Goal: Transaction & Acquisition: Subscribe to service/newsletter

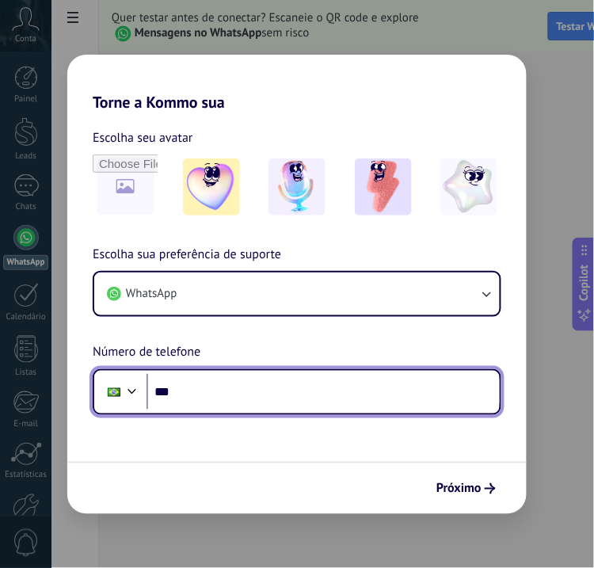
click at [217, 384] on input "***" at bounding box center [323, 392] width 353 height 36
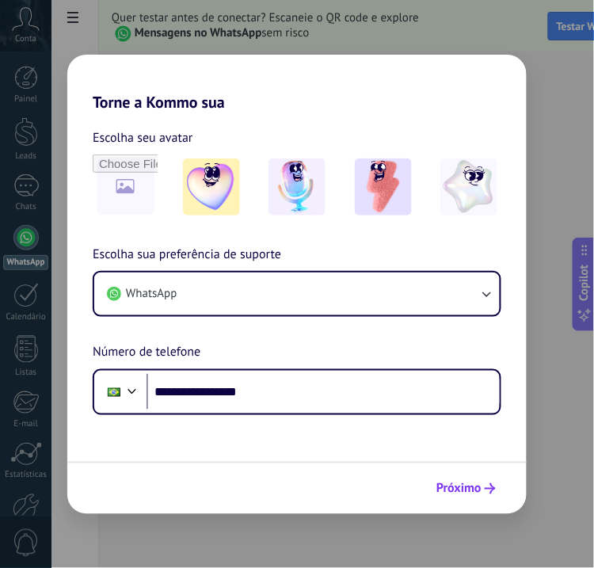
click at [453, 492] on span "Próximo" at bounding box center [459, 488] width 45 height 11
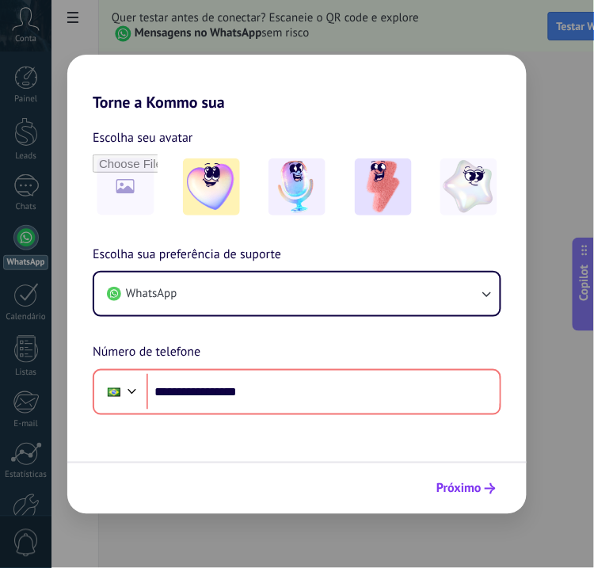
click at [487, 483] on icon "submit" at bounding box center [490, 488] width 11 height 11
click at [147, 446] on form "**********" at bounding box center [297, 313] width 460 height 403
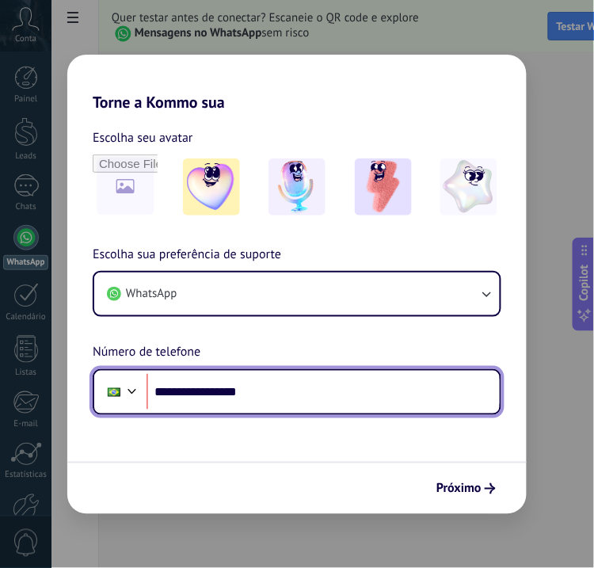
click at [245, 392] on input "**********" at bounding box center [323, 392] width 353 height 36
type input "**********"
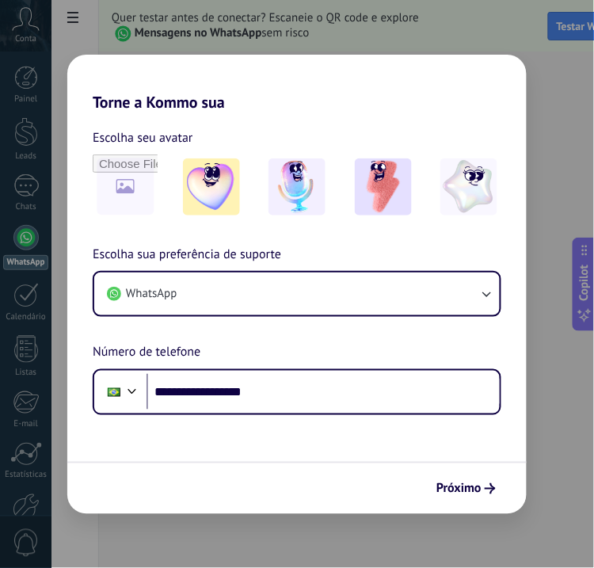
click at [350, 460] on form "**********" at bounding box center [297, 313] width 460 height 403
click at [488, 483] on button "Próximo" at bounding box center [467, 488] width 74 height 27
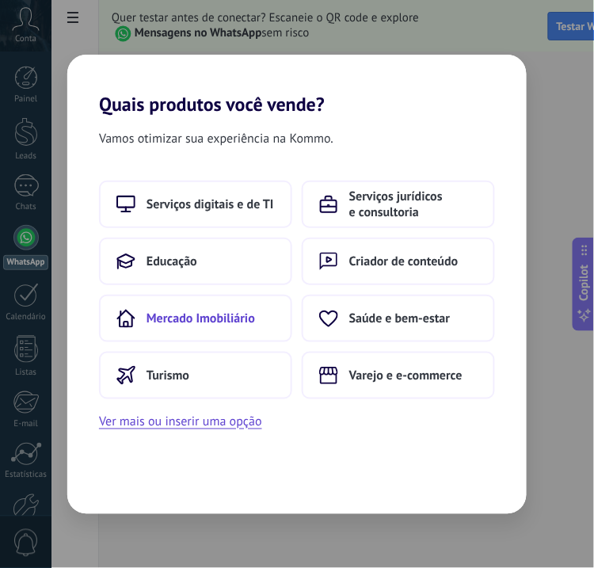
click at [198, 328] on button "Mercado Imobiliário" at bounding box center [195, 319] width 193 height 48
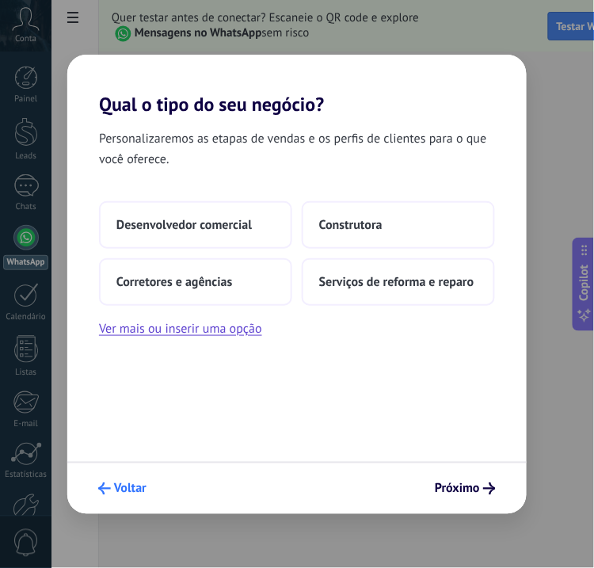
click at [114, 489] on span "Voltar" at bounding box center [130, 488] width 32 height 11
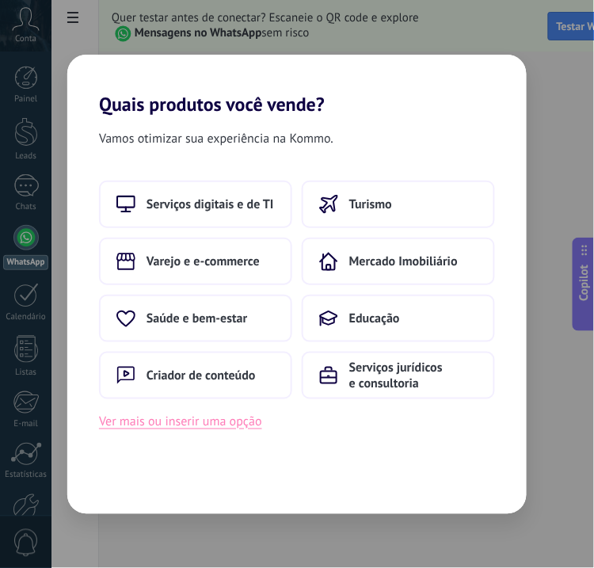
click at [198, 429] on button "Ver mais ou inserir uma opção" at bounding box center [180, 422] width 163 height 21
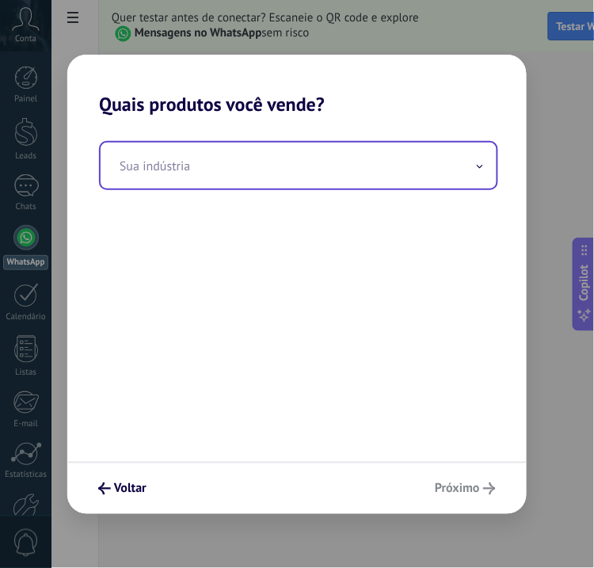
click at [268, 166] on input "text" at bounding box center [299, 166] width 396 height 46
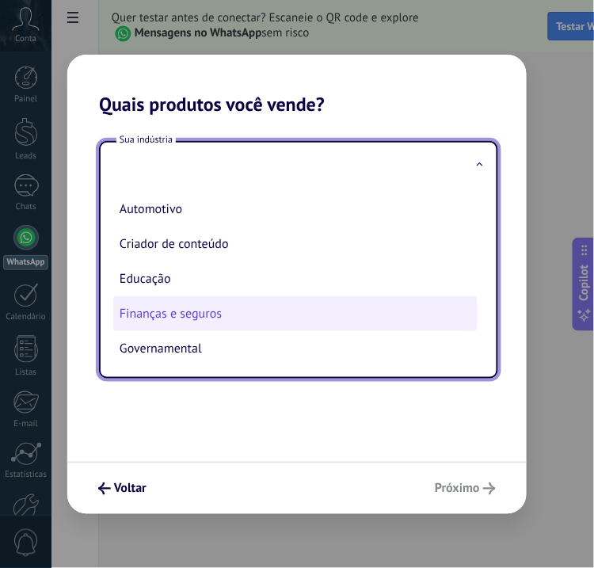
click at [214, 319] on li "Finanças e seguros" at bounding box center [295, 313] width 365 height 35
type input "**********"
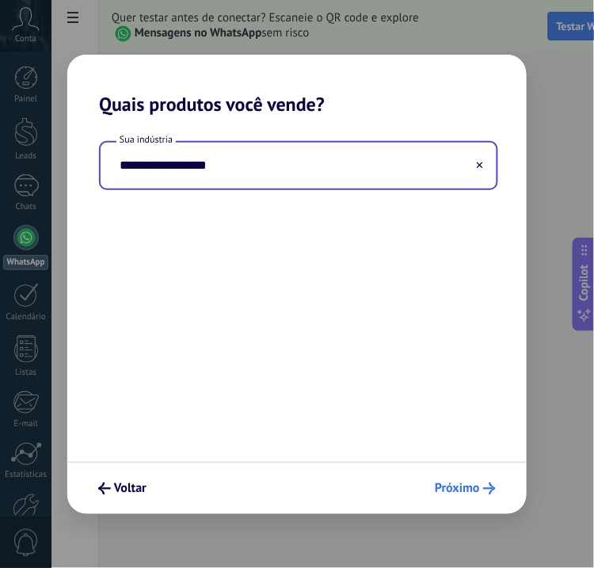
click at [468, 487] on span "Próximo" at bounding box center [457, 488] width 45 height 11
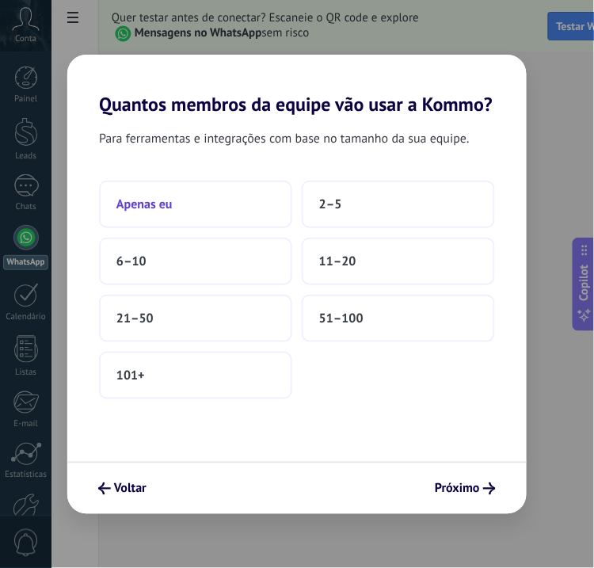
click at [168, 220] on button "Apenas eu" at bounding box center [195, 205] width 193 height 48
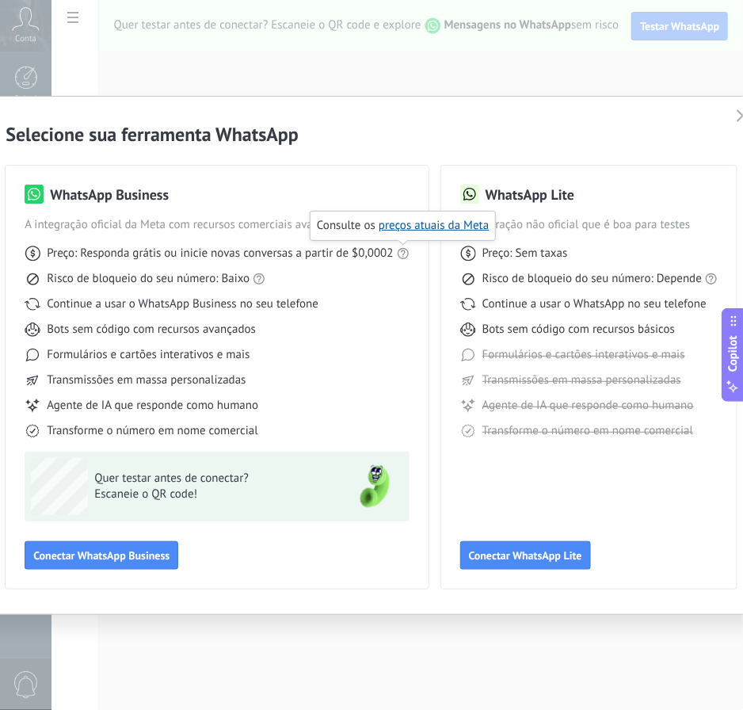
click at [407, 256] on icon at bounding box center [403, 253] width 13 height 13
click at [402, 255] on icon at bounding box center [403, 253] width 13 height 13
drag, startPoint x: 129, startPoint y: 552, endPoint x: 166, endPoint y: 531, distance: 42.6
click at [128, 552] on span "Conectar WhatsApp Business" at bounding box center [101, 555] width 136 height 11
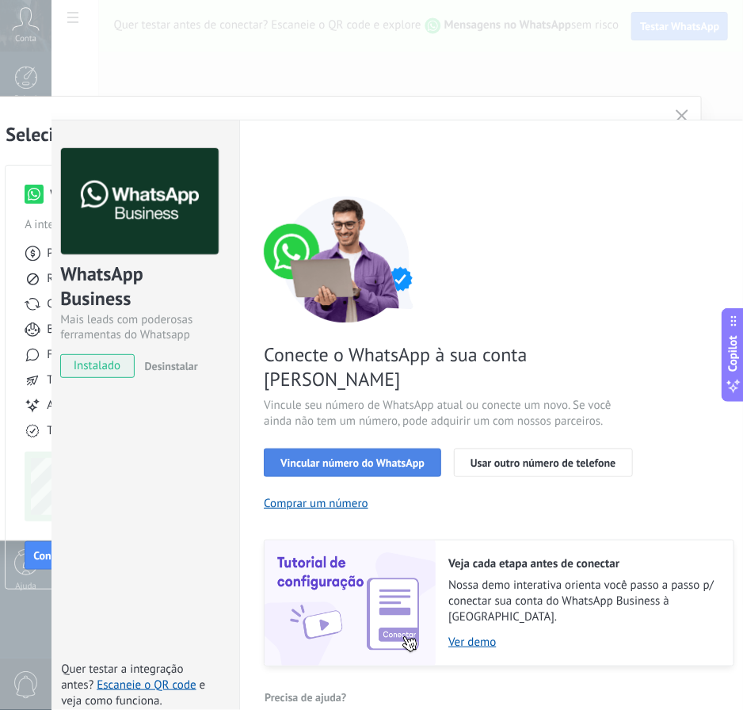
click at [352, 457] on span "Vincular número do WhatsApp" at bounding box center [353, 462] width 144 height 11
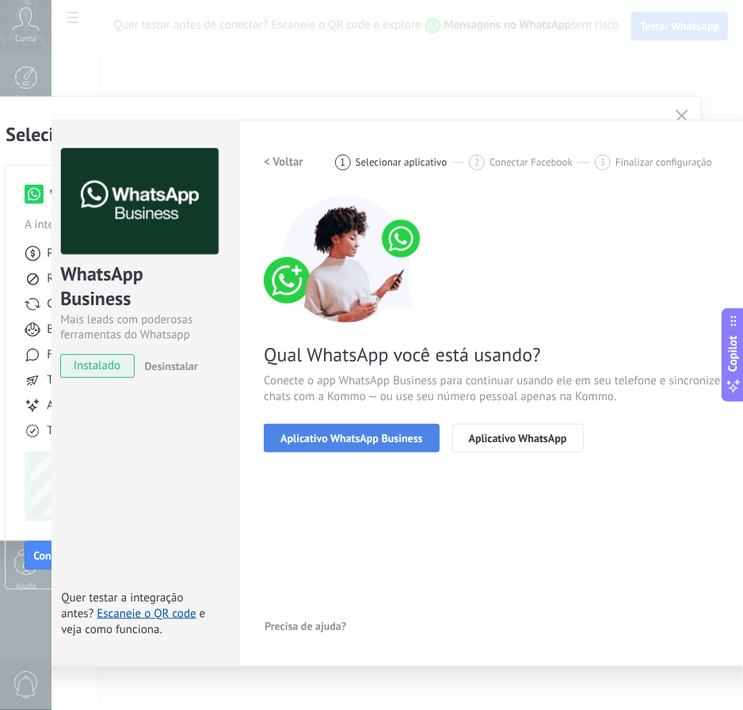
click at [346, 441] on span "Aplicativo WhatsApp Business" at bounding box center [352, 438] width 142 height 11
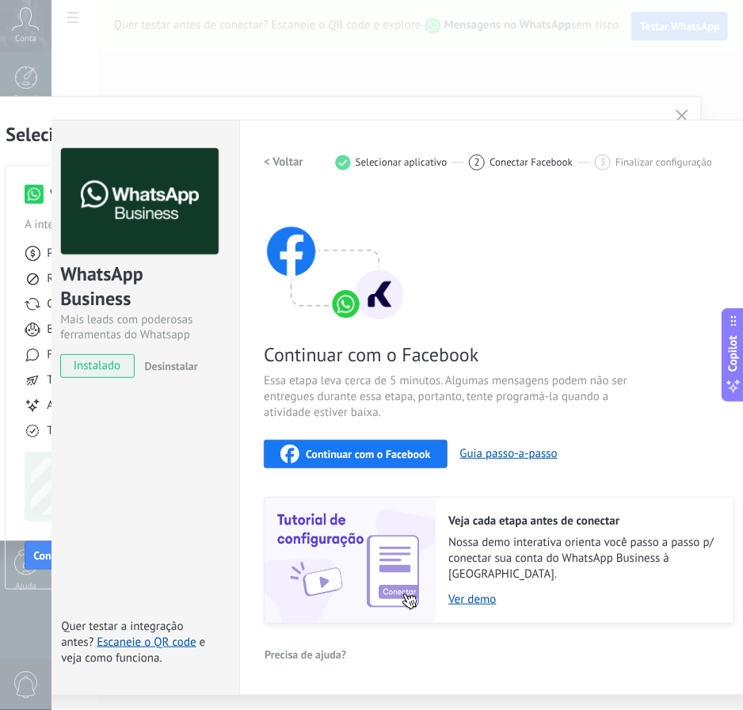
click at [334, 459] on span "Continuar com o Facebook" at bounding box center [368, 454] width 124 height 11
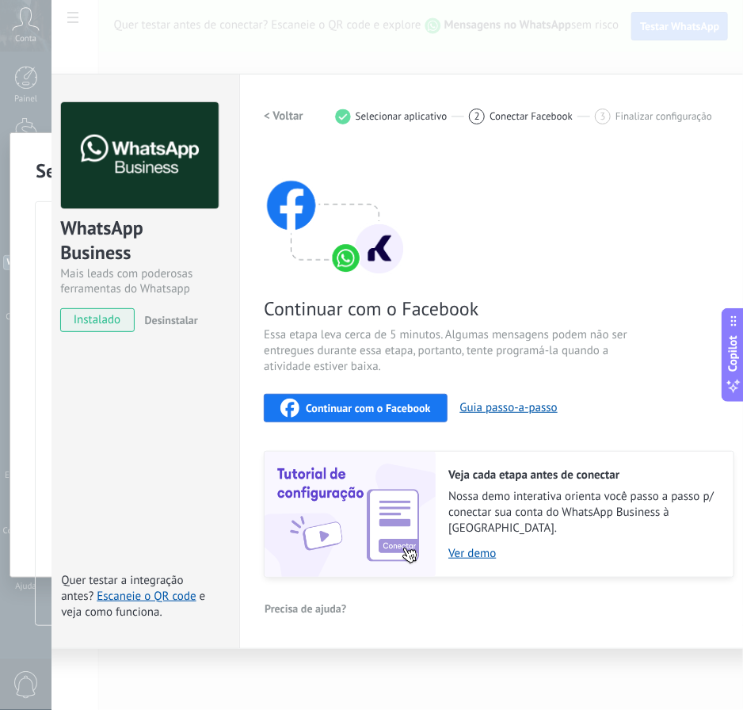
click at [322, 406] on span "Continuar com o Facebook" at bounding box center [368, 408] width 124 height 11
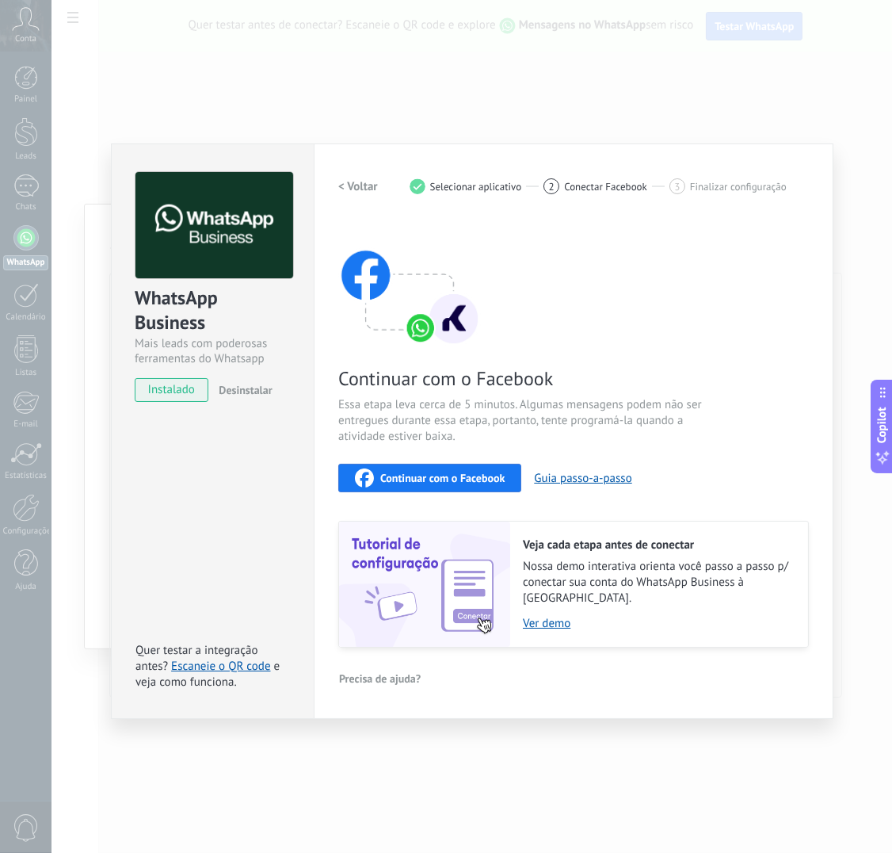
click at [594, 96] on div "WhatsApp Business Mais leads com poderosas ferramentas do Whatsapp instalado De…" at bounding box center [472, 426] width 841 height 853
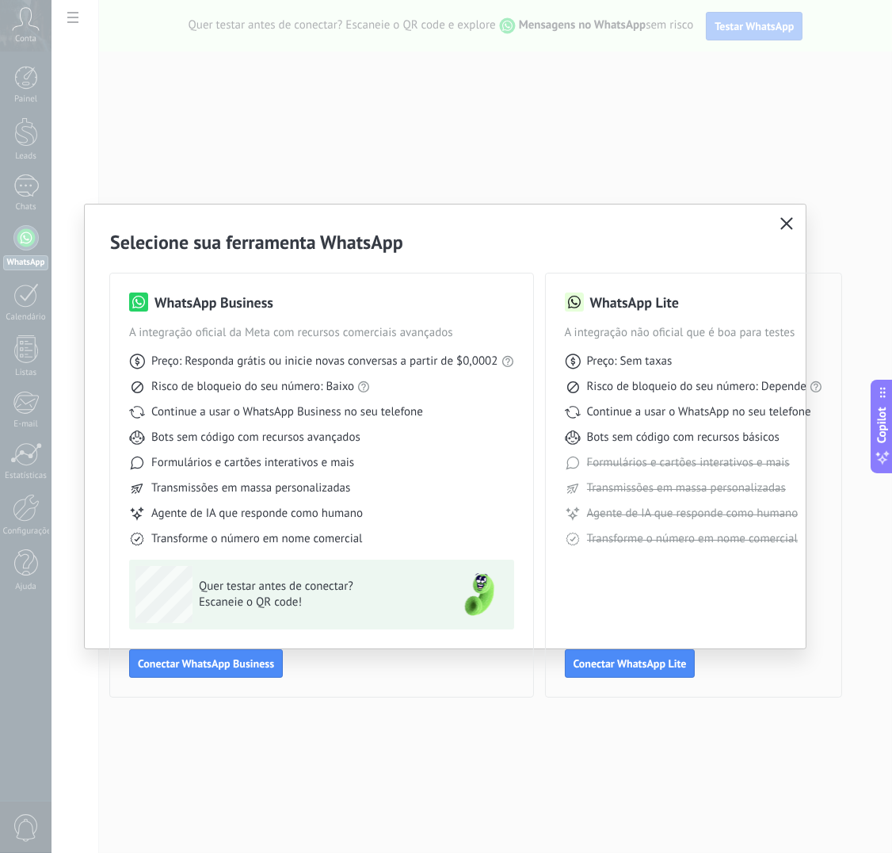
click at [594, 209] on div "Selecione sua ferramenta WhatsApp WhatsApp Business A integração oficial da Met…" at bounding box center [445, 462] width 721 height 517
click at [594, 228] on icon "button" at bounding box center [787, 223] width 13 height 13
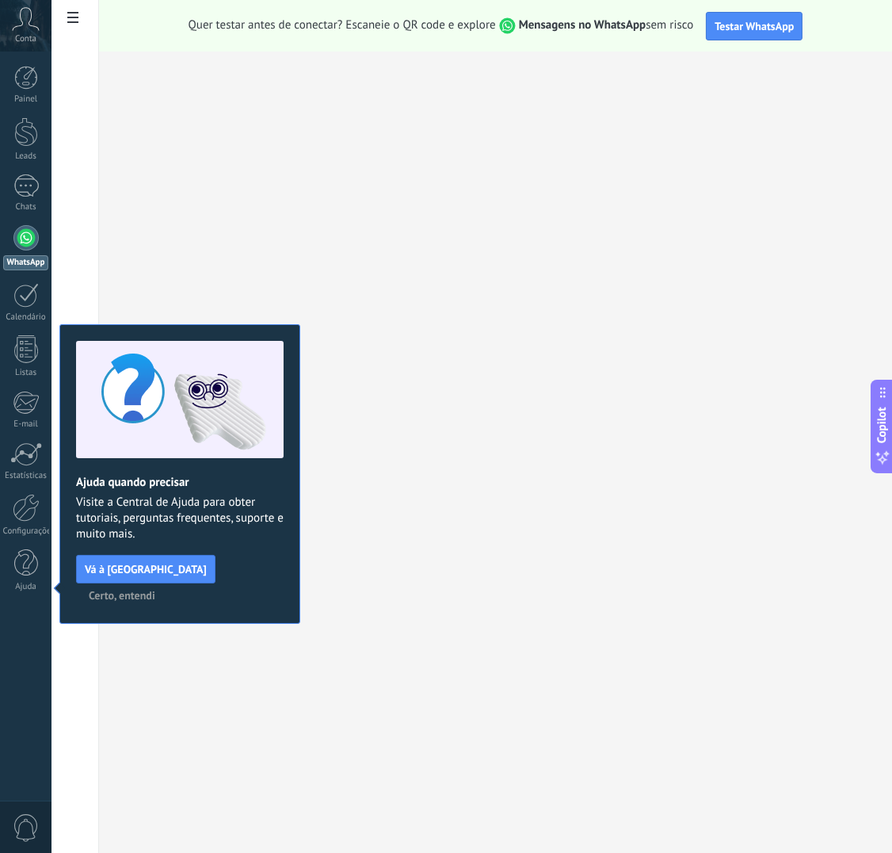
click at [23, 246] on div at bounding box center [25, 237] width 25 height 25
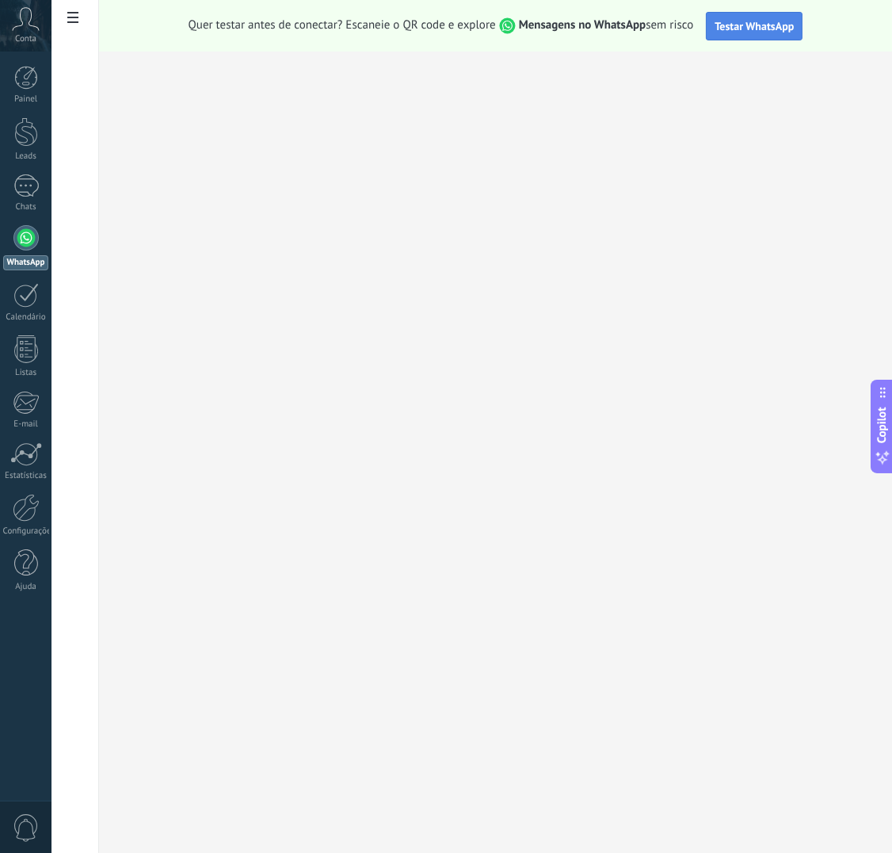
click at [594, 29] on span "Testar WhatsApp" at bounding box center [754, 26] width 79 height 14
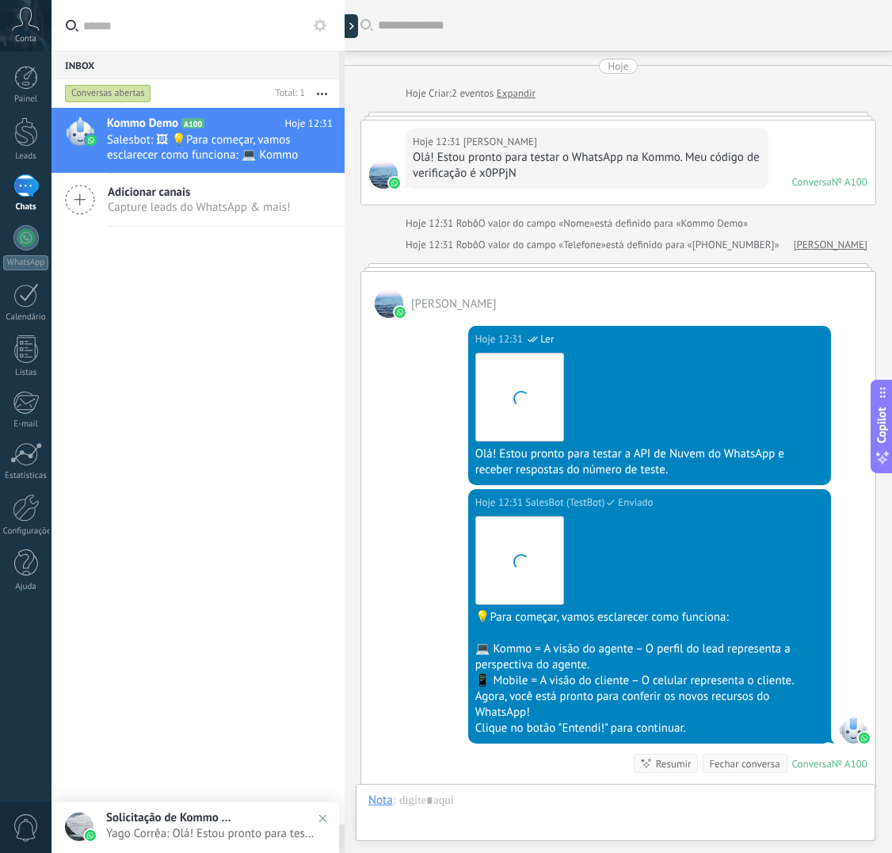
scroll to position [219, 0]
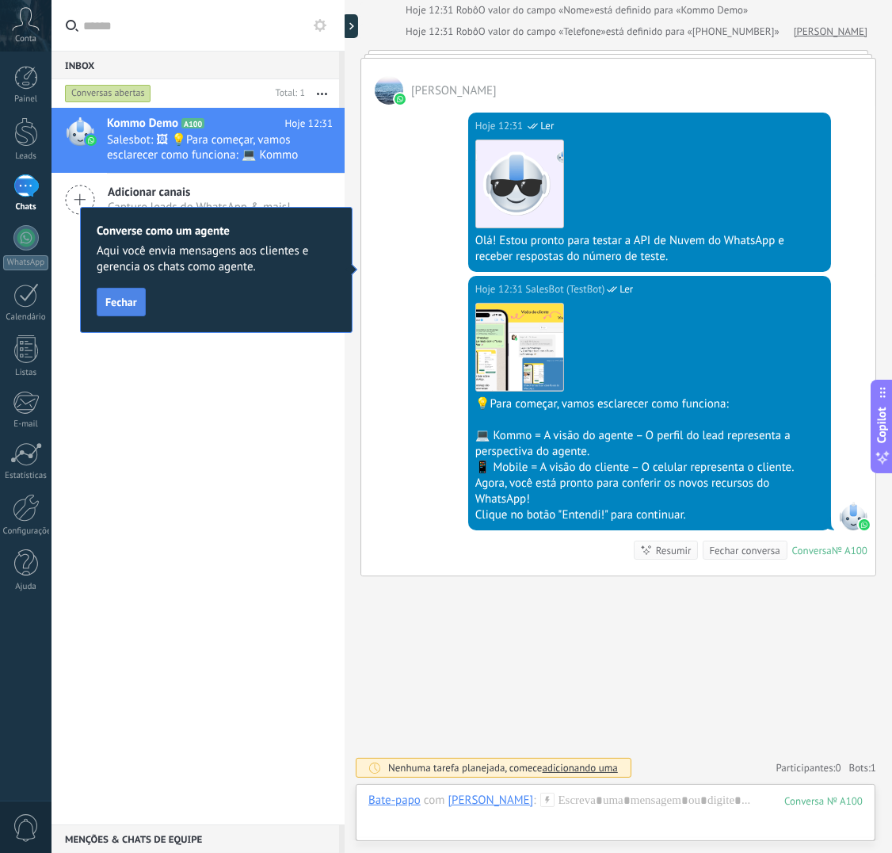
click at [116, 307] on button "Fechar" at bounding box center [121, 302] width 49 height 29
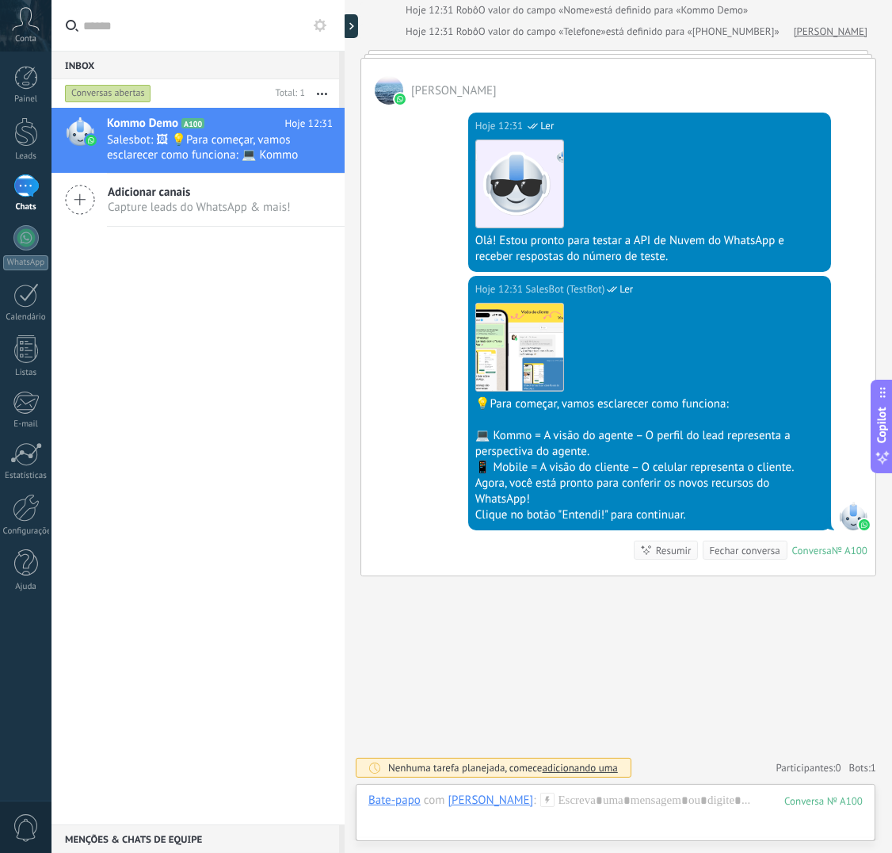
drag, startPoint x: 744, startPoint y: 671, endPoint x: 661, endPoint y: 751, distance: 115.5
click at [594, 567] on div "Buscar Carregar mais Hoje Hoje Criar: 2 eventos Expandir Hoje 12:31 Yago Corrêa…" at bounding box center [619, 320] width 548 height 1066
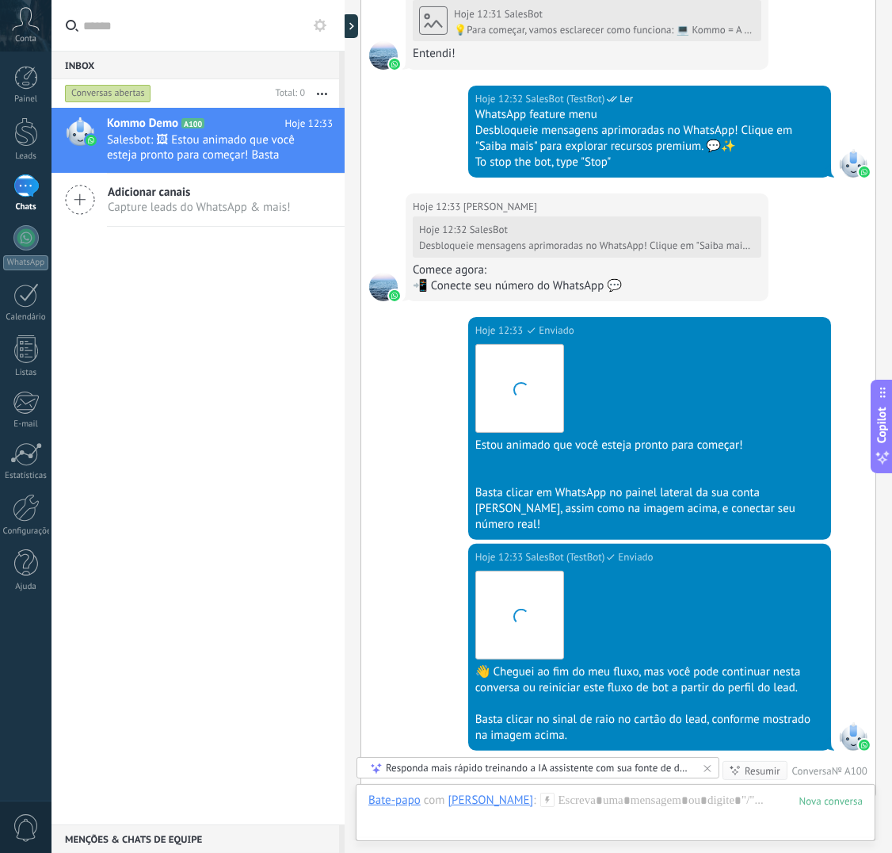
scroll to position [1020, 0]
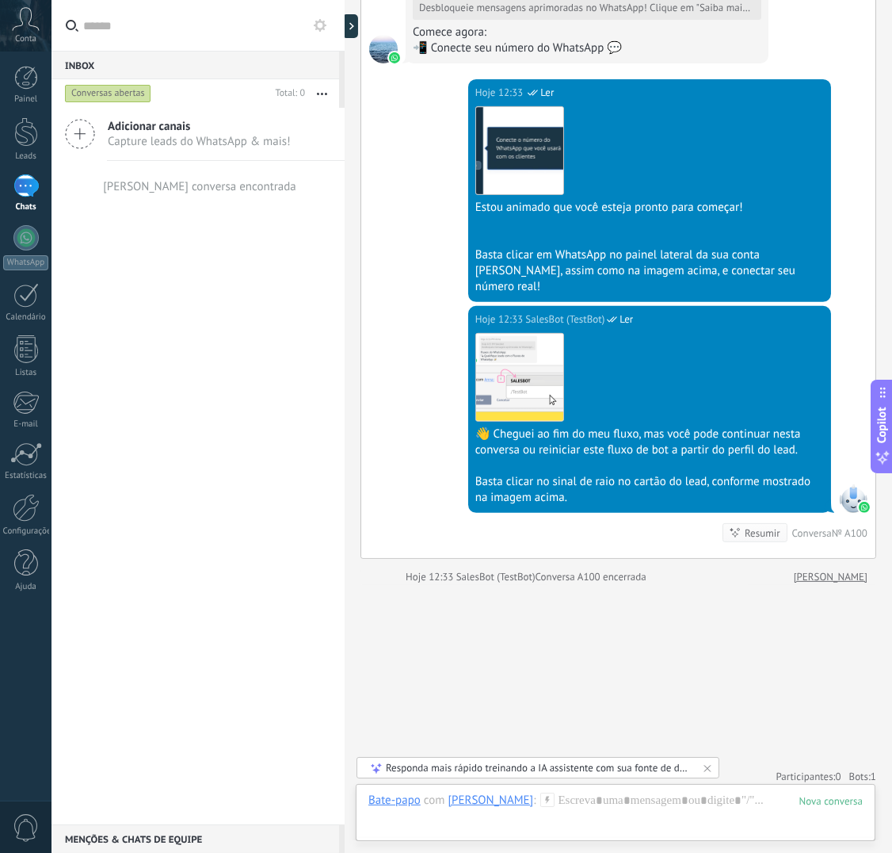
click at [594, 567] on icon at bounding box center [707, 768] width 13 height 13
click at [355, 34] on div at bounding box center [354, 26] width 24 height 24
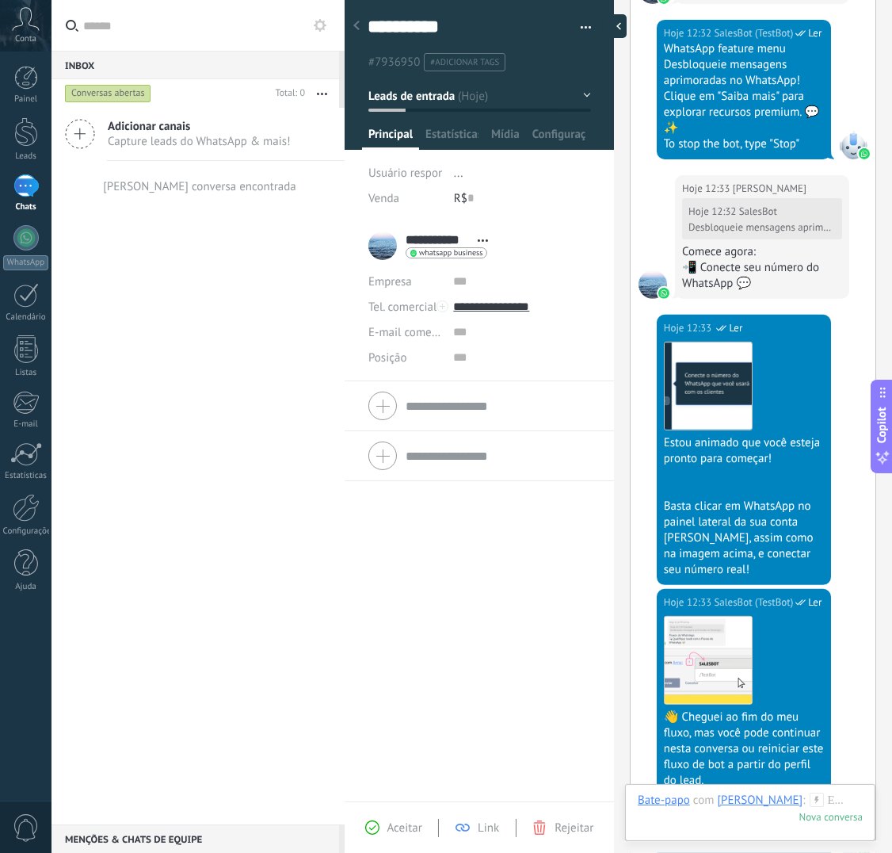
scroll to position [23, 0]
click at [360, 29] on div at bounding box center [357, 26] width 22 height 31
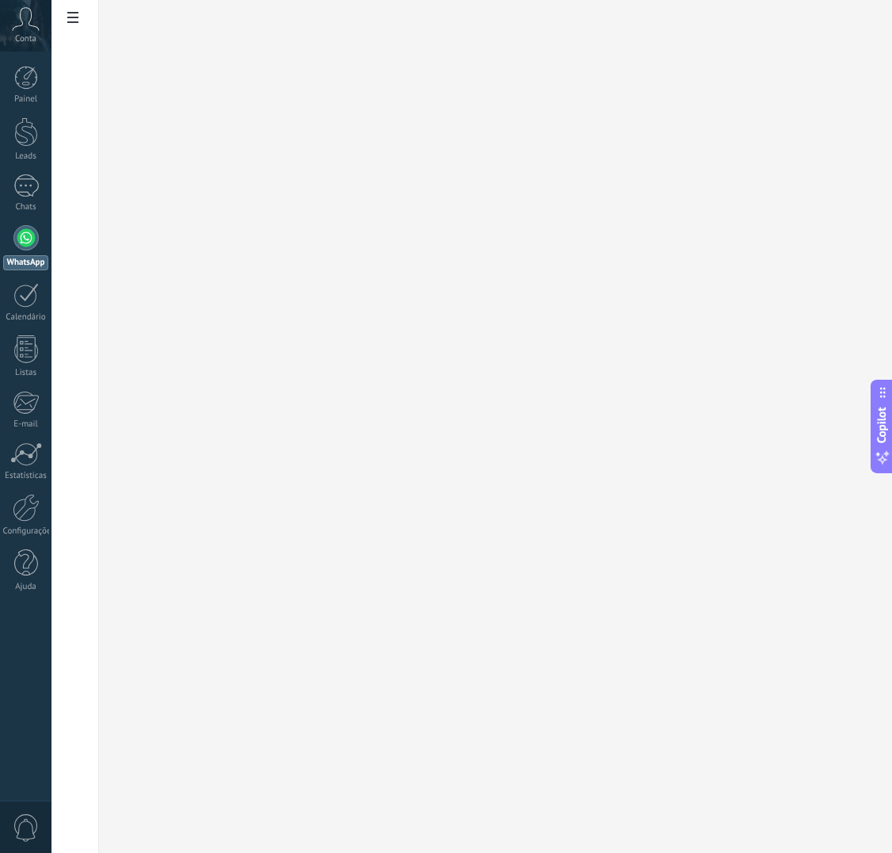
click at [13, 236] on div at bounding box center [25, 237] width 25 height 25
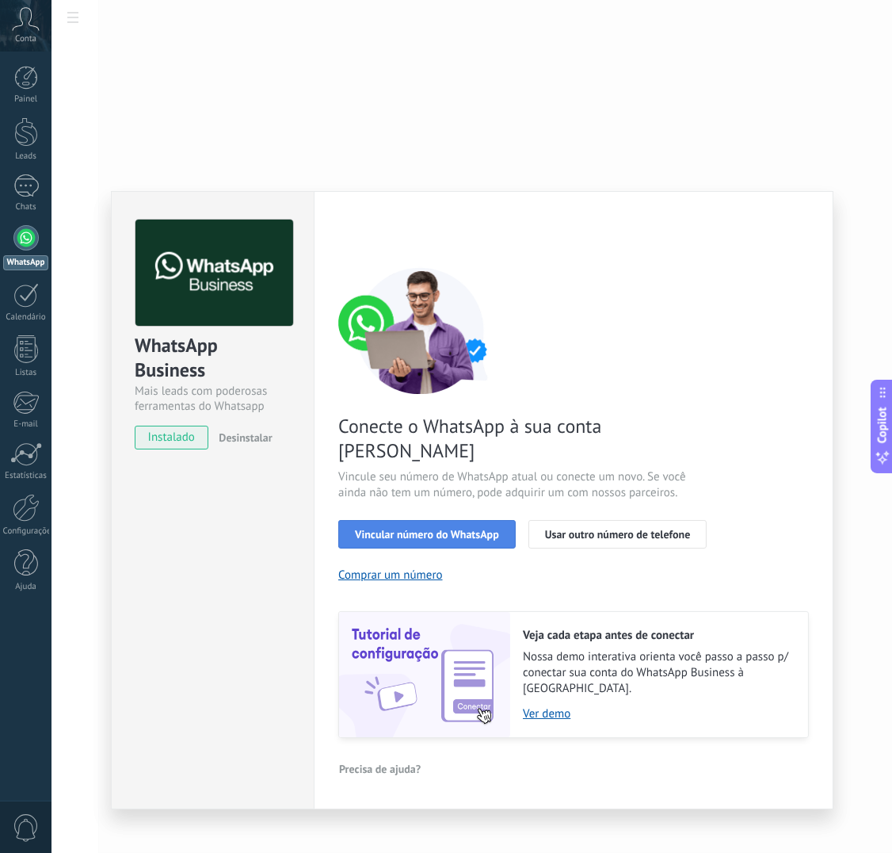
click at [445, 520] on button "Vincular número do WhatsApp" at bounding box center [427, 534] width 178 height 29
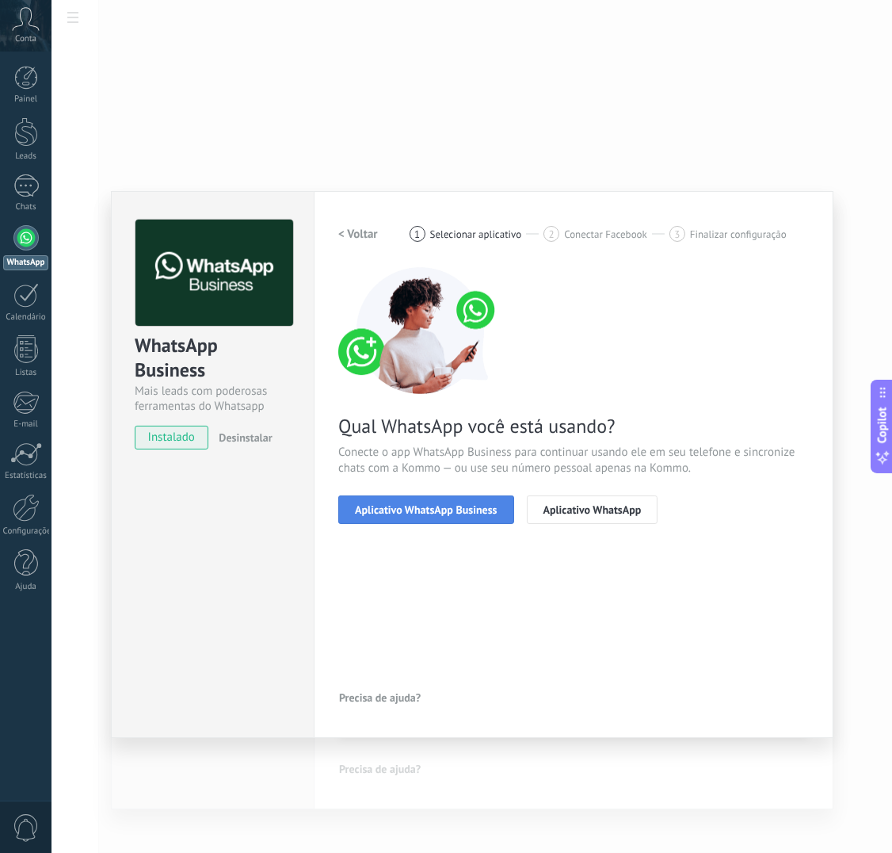
click at [452, 507] on span "Aplicativo WhatsApp Business" at bounding box center [426, 509] width 142 height 11
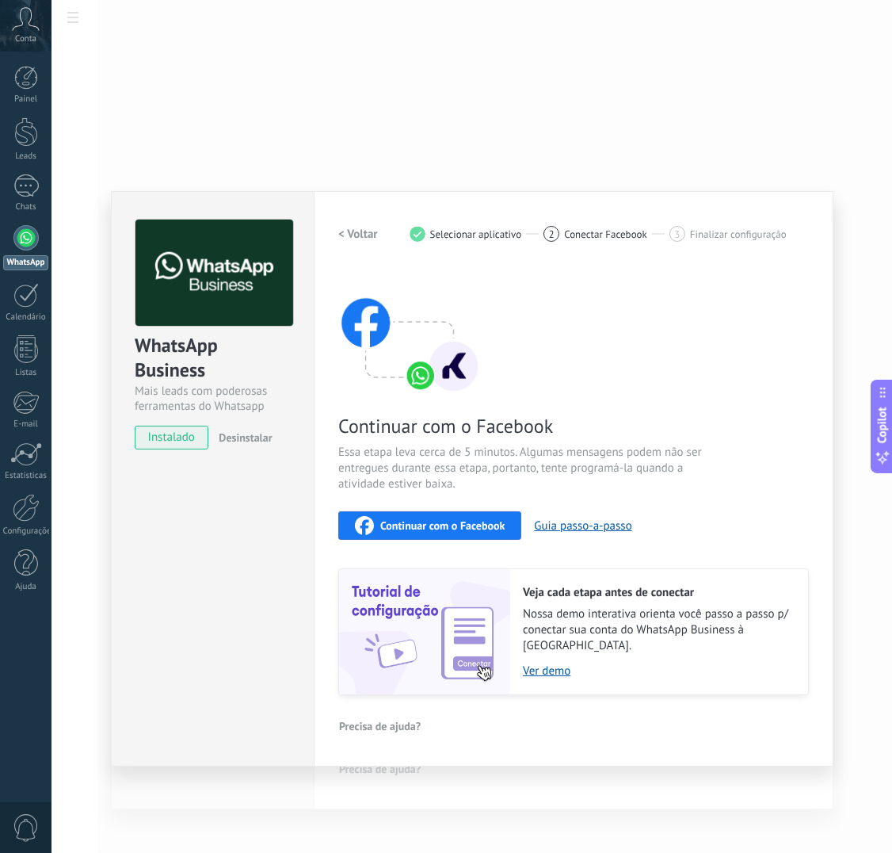
click at [458, 516] on div "Continuar com o Facebook" at bounding box center [430, 525] width 150 height 19
click at [594, 132] on div "WhatsApp Business Mais leads com poderosas ferramentas do Whatsapp instalado De…" at bounding box center [472, 426] width 841 height 853
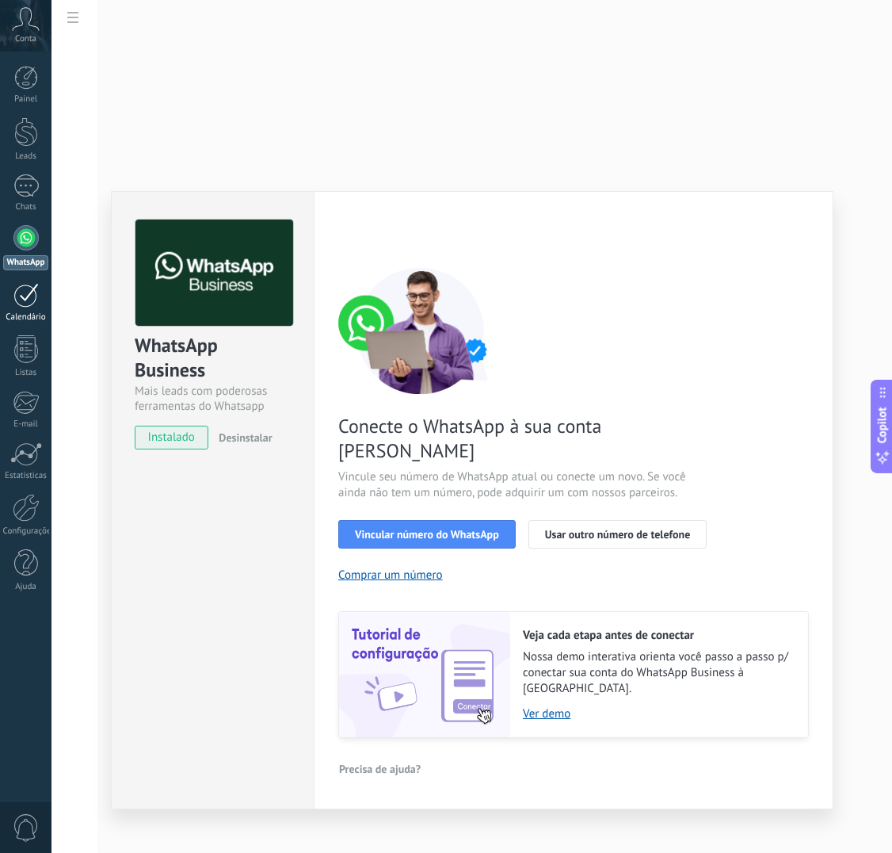
click at [32, 311] on link "Calendário" at bounding box center [26, 303] width 52 height 40
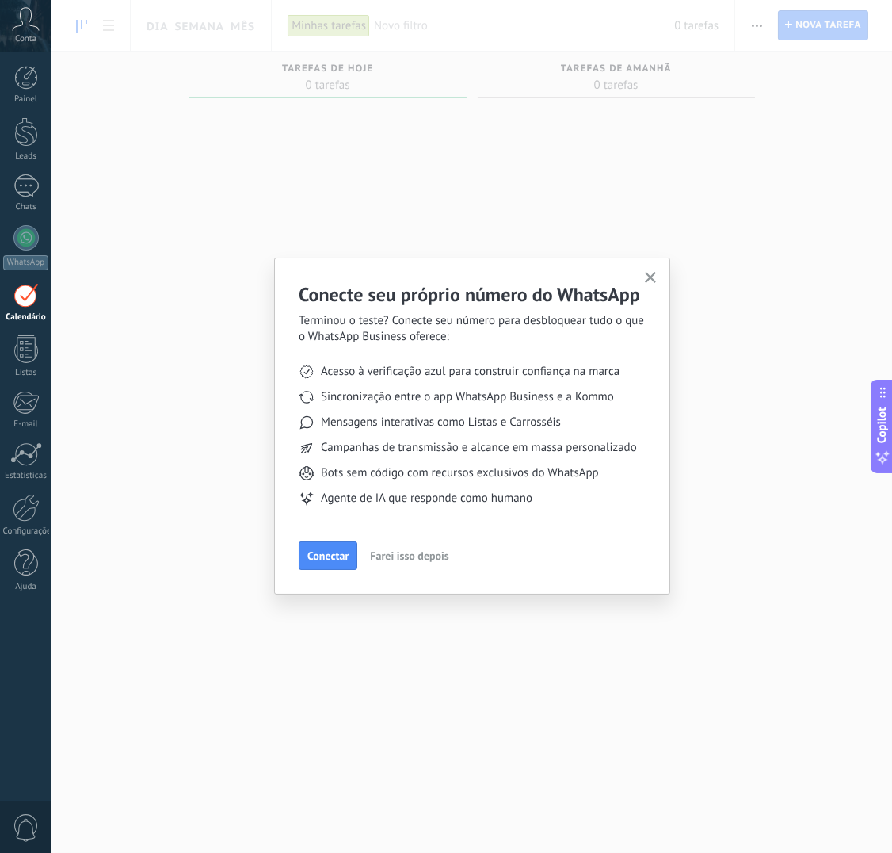
click at [594, 279] on icon "button" at bounding box center [651, 278] width 12 height 12
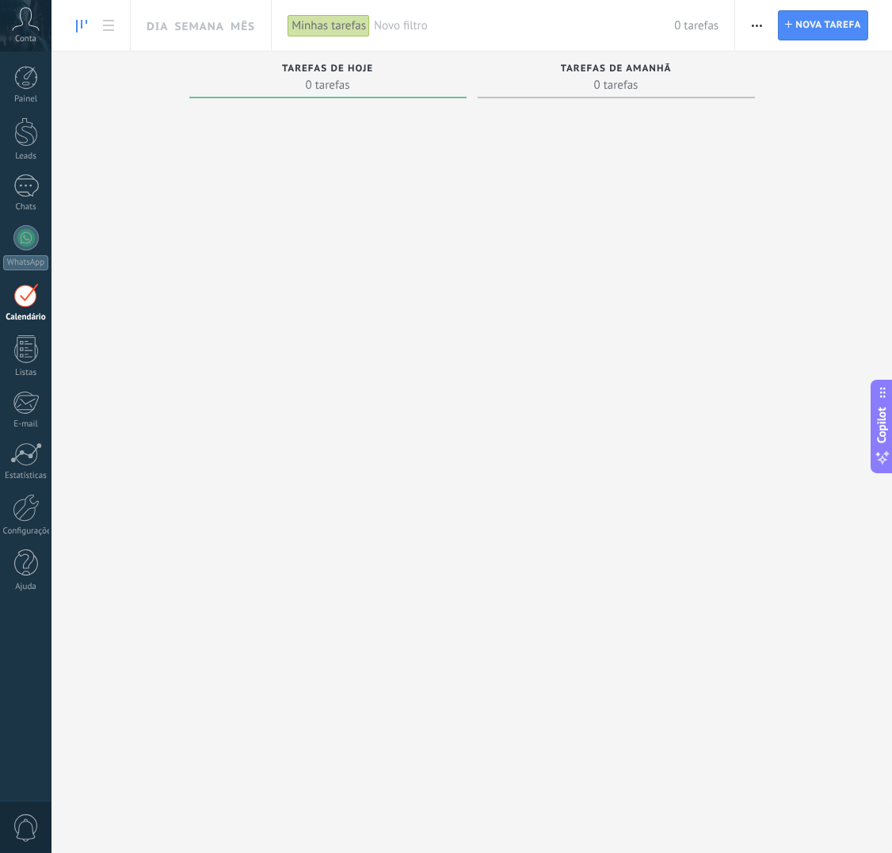
click at [33, 21] on icon at bounding box center [26, 19] width 28 height 24
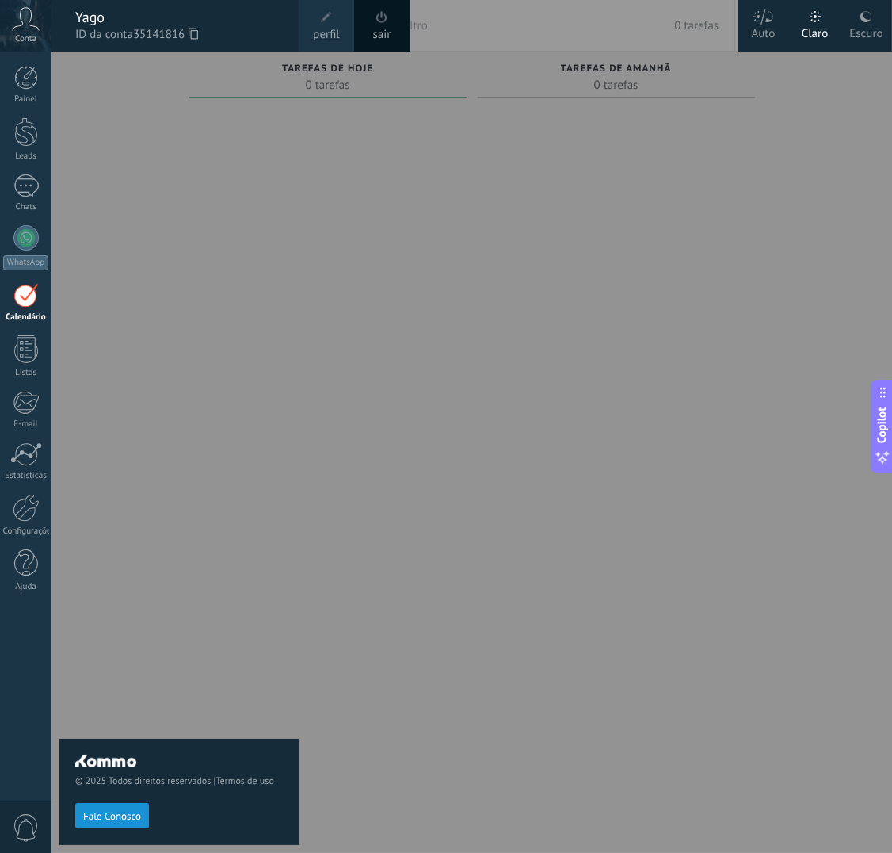
click at [594, 15] on div "Claro" at bounding box center [815, 30] width 27 height 41
click at [594, 241] on div at bounding box center [498, 426] width 892 height 853
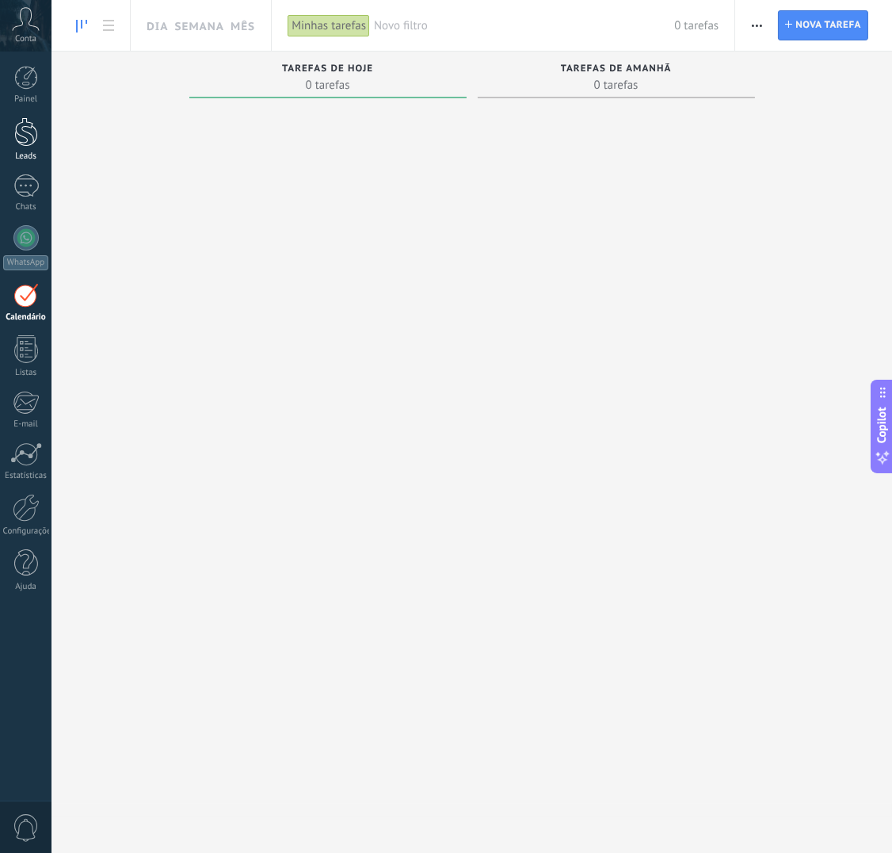
click at [21, 149] on link "Leads" at bounding box center [26, 139] width 52 height 44
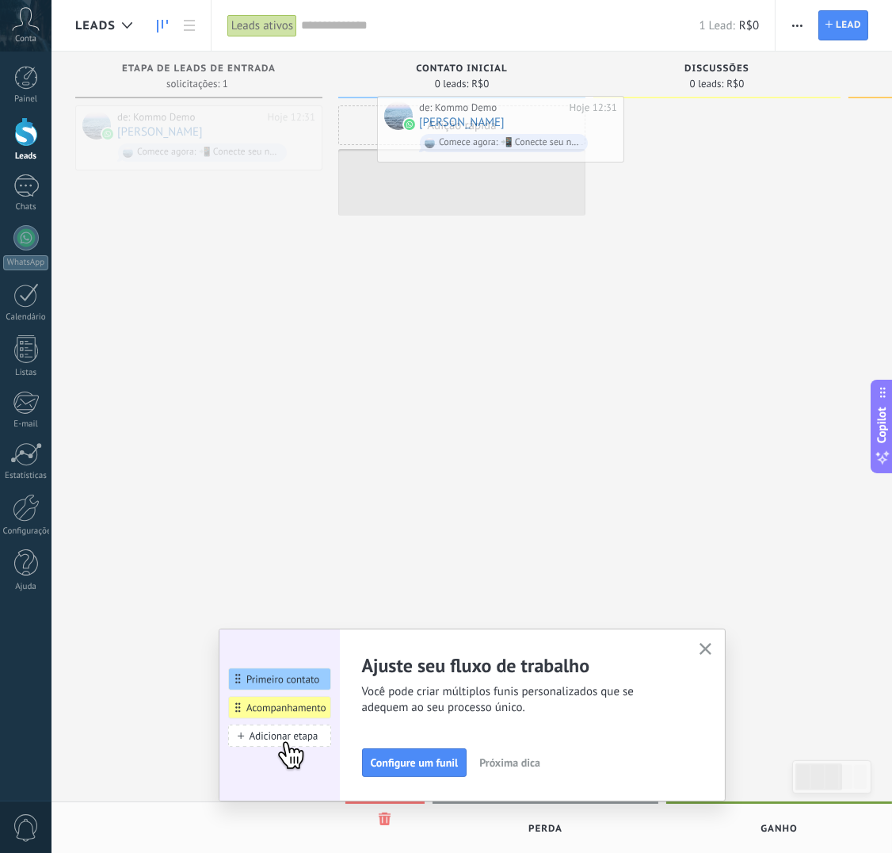
drag, startPoint x: 225, startPoint y: 139, endPoint x: 526, endPoint y: 127, distance: 301.4
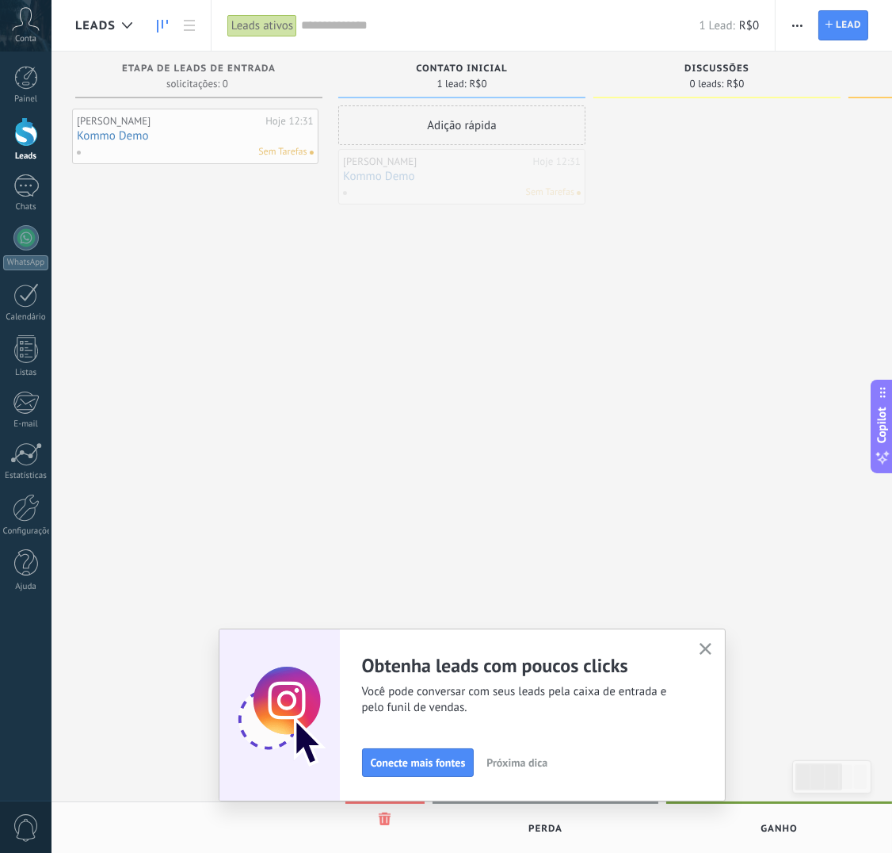
drag, startPoint x: 471, startPoint y: 170, endPoint x: 204, endPoint y: 125, distance: 269.9
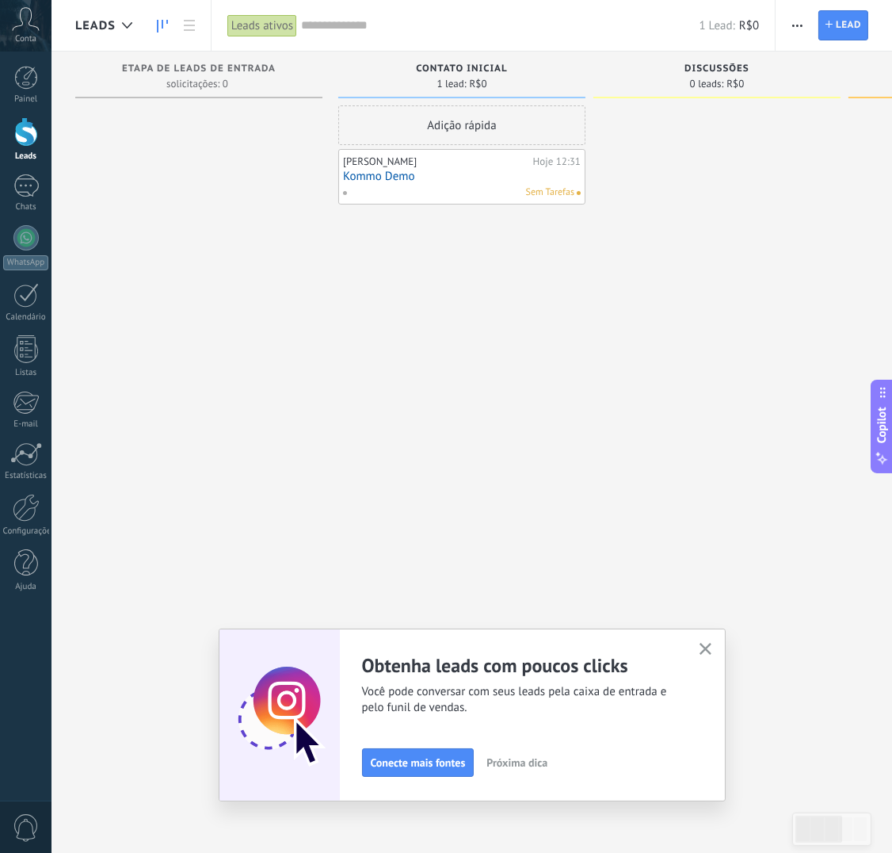
click at [594, 567] on icon "button" at bounding box center [706, 649] width 12 height 12
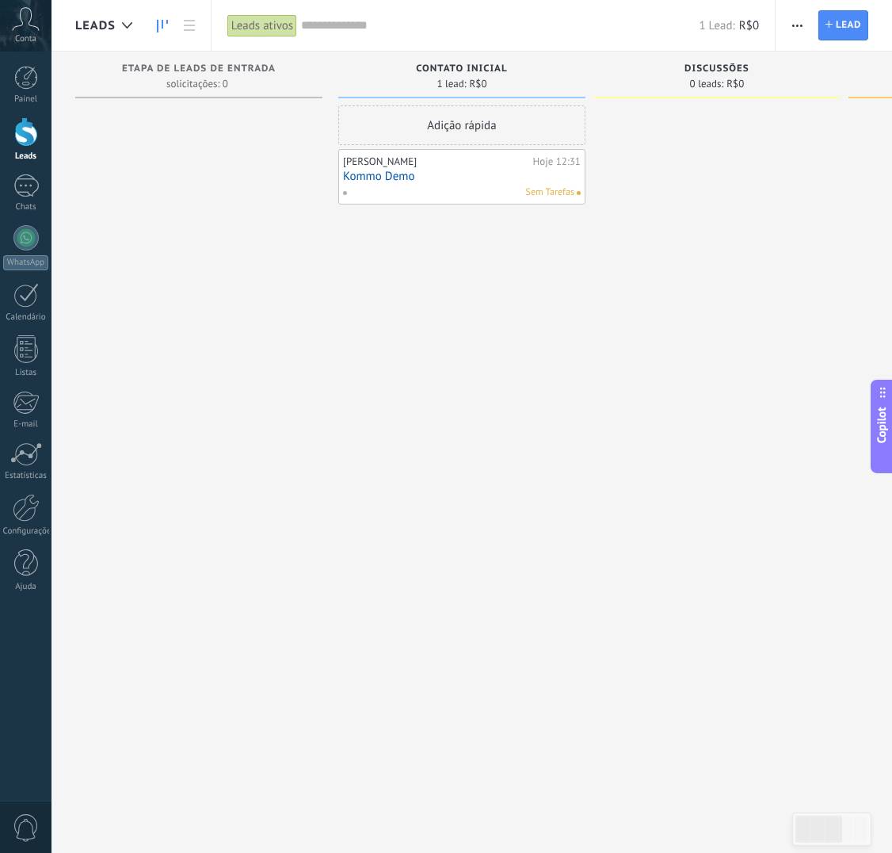
click at [594, 567] on div at bounding box center [717, 428] width 247 height 646
click at [533, 186] on span "Sem Tarefas" at bounding box center [550, 192] width 48 height 14
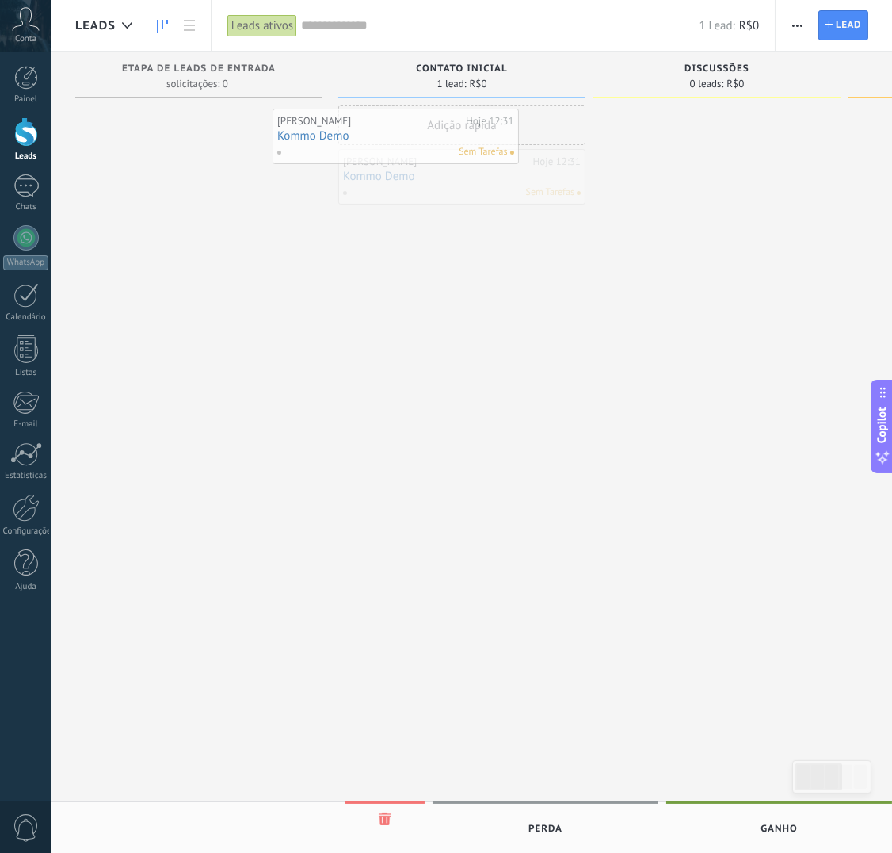
drag, startPoint x: 533, startPoint y: 186, endPoint x: 467, endPoint y: 146, distance: 77.2
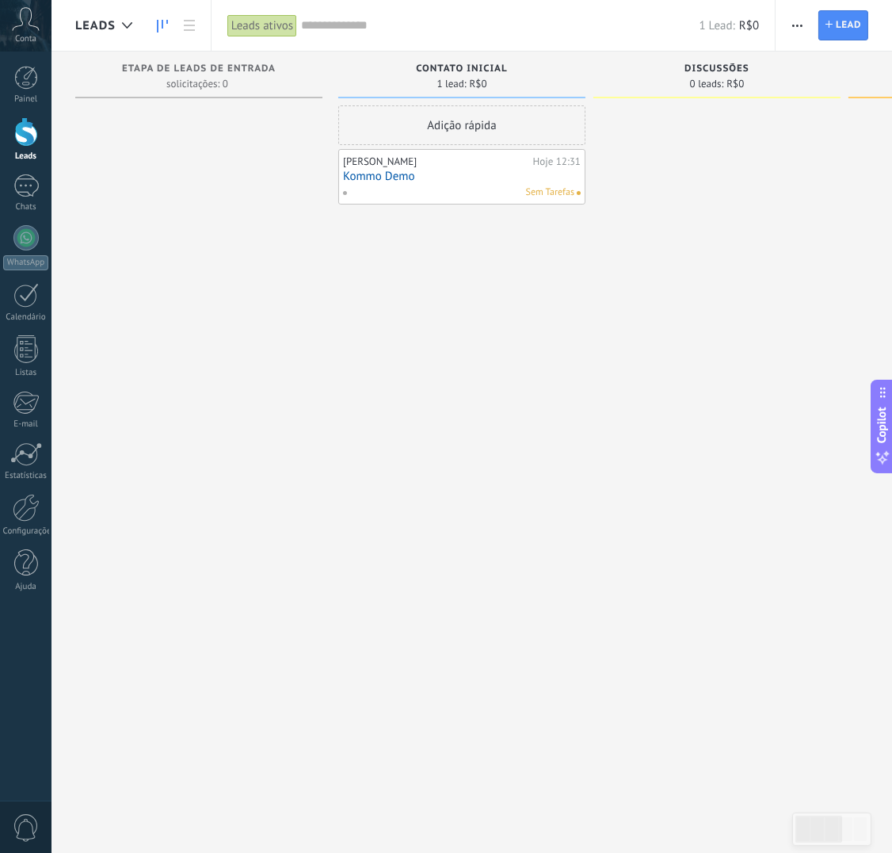
click at [430, 117] on div "Adição rápida" at bounding box center [461, 125] width 247 height 40
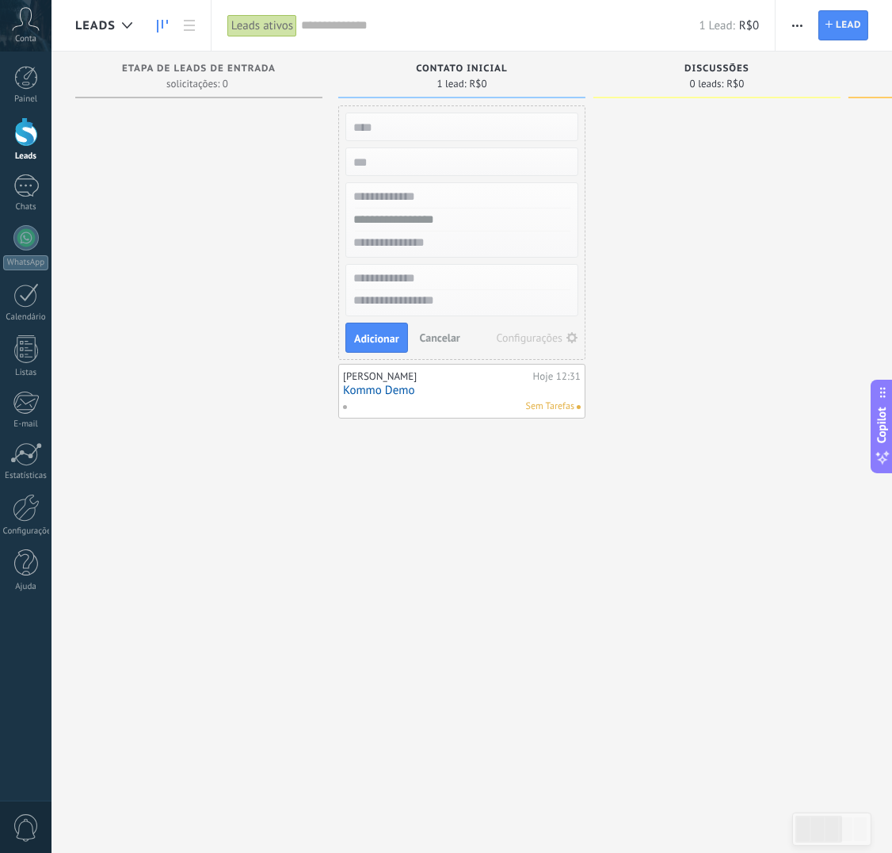
click at [432, 342] on span "Cancelar" at bounding box center [440, 337] width 40 height 14
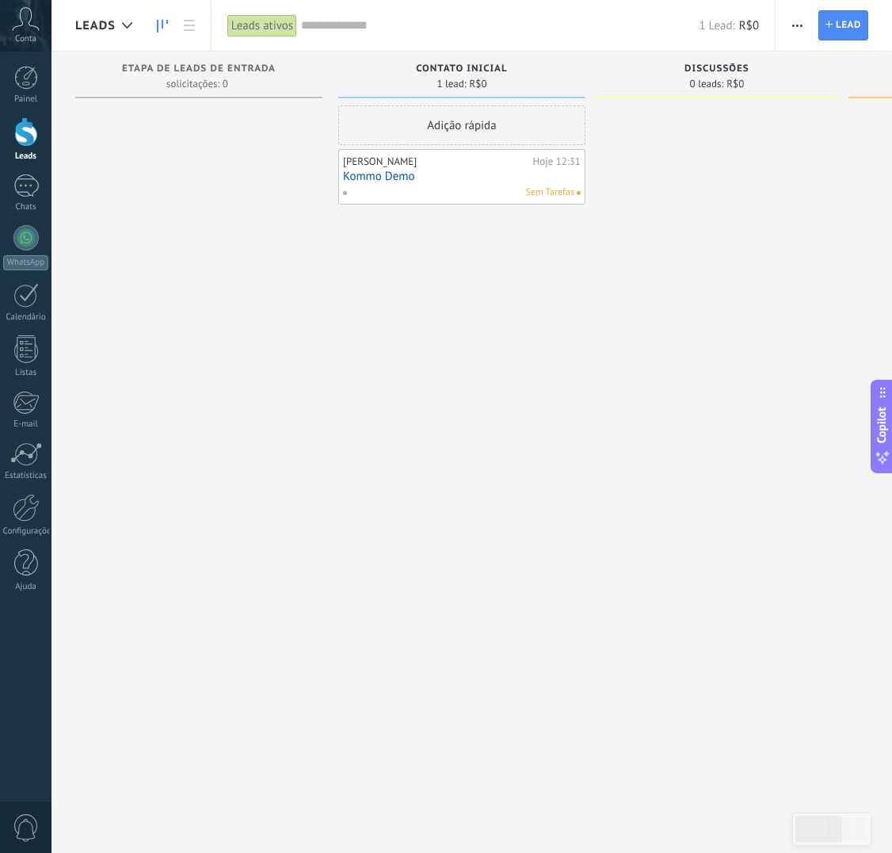
click at [473, 158] on div "[PERSON_NAME]" at bounding box center [436, 161] width 186 height 13
click at [472, 167] on div "[PERSON_NAME]" at bounding box center [436, 161] width 186 height 13
click at [594, 28] on span "button" at bounding box center [797, 25] width 10 height 30
